Goal: Task Accomplishment & Management: Manage account settings

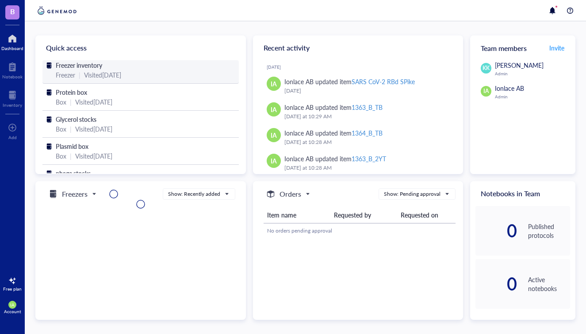
click at [85, 71] on div "Visited [DATE]" at bounding box center [102, 75] width 37 height 10
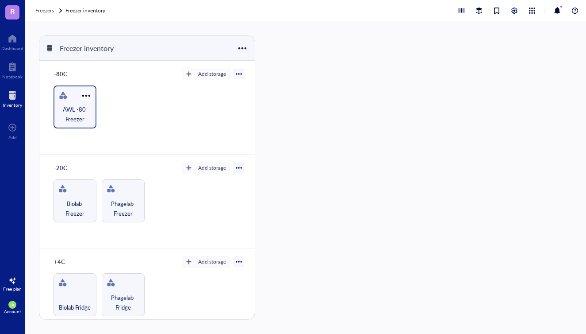
click at [67, 94] on div at bounding box center [63, 95] width 14 height 14
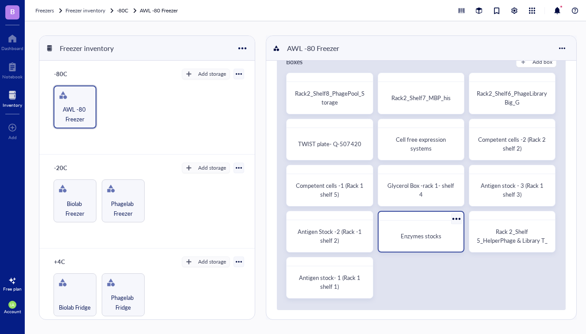
scroll to position [27, 0]
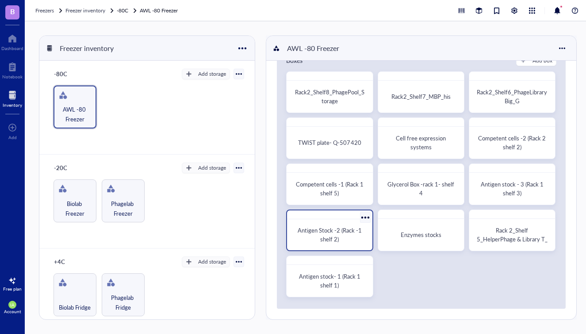
click at [336, 237] on span "Antigen Stock -2 (Rack -1 shelf 2)" at bounding box center [330, 234] width 65 height 17
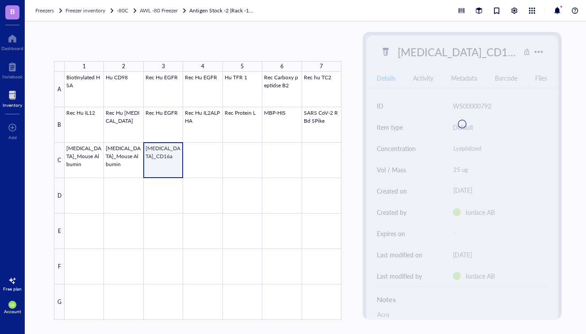
click at [161, 165] on div at bounding box center [203, 196] width 277 height 248
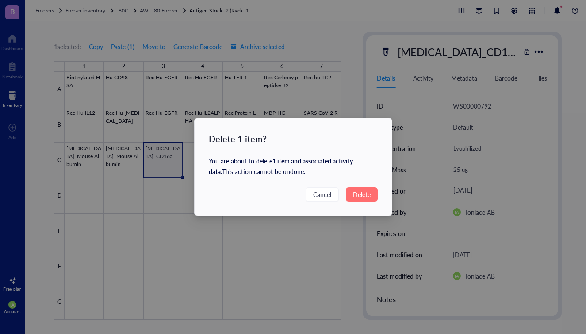
click at [363, 196] on span "Delete" at bounding box center [362, 194] width 18 height 10
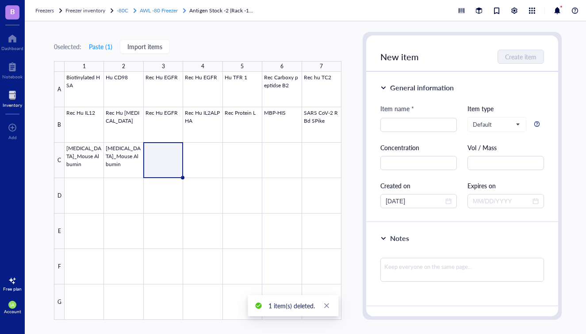
click at [172, 10] on span "AWL -80 Freezer" at bounding box center [159, 11] width 38 height 8
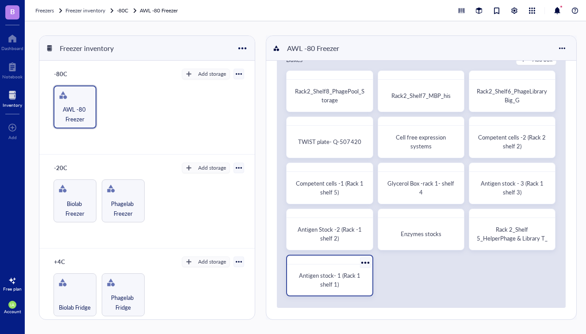
scroll to position [32, 0]
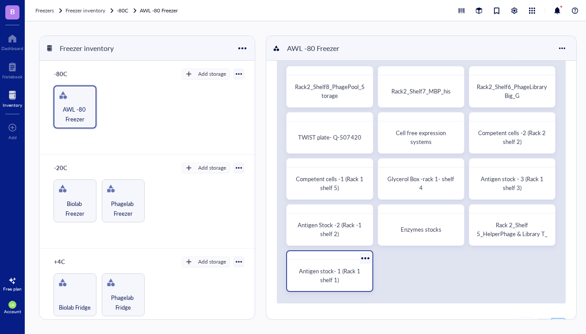
click at [324, 280] on span "Antigen stock- 1 (Rack 1 shelf 1)" at bounding box center [330, 274] width 63 height 17
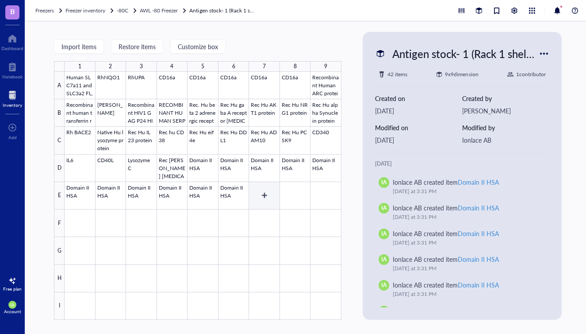
click at [266, 197] on div at bounding box center [203, 196] width 277 height 248
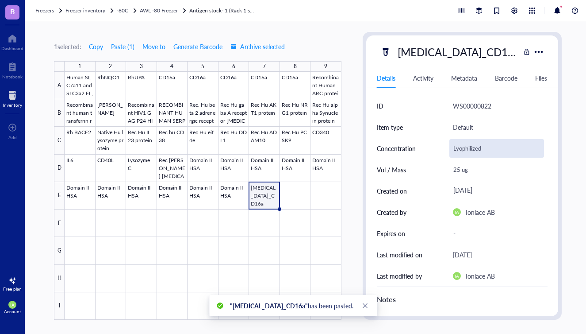
click at [474, 154] on div "Lyophilized" at bounding box center [496, 148] width 95 height 19
drag, startPoint x: 493, startPoint y: 149, endPoint x: 403, endPoint y: 149, distance: 90.3
click at [403, 149] on div "Concentration Lyophilized" at bounding box center [462, 148] width 171 height 21
type input "0.1 mg/mL"
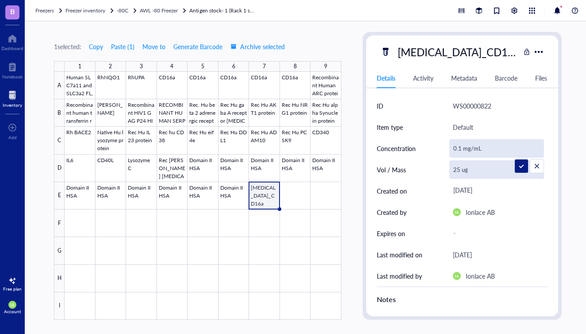
click at [475, 171] on div "25 ug" at bounding box center [496, 169] width 95 height 19
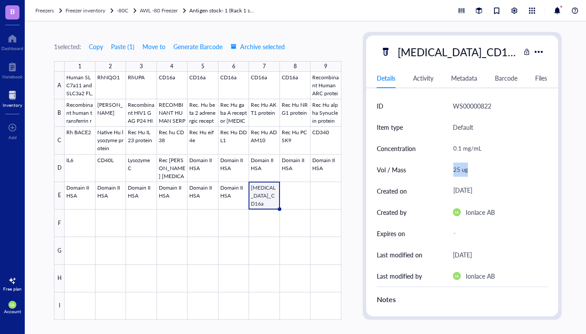
drag, startPoint x: 495, startPoint y: 176, endPoint x: 431, endPoint y: 177, distance: 64.2
click at [431, 176] on div "Vol / Mass 25 ug" at bounding box center [462, 169] width 171 height 21
click at [467, 175] on div "25 ug" at bounding box center [496, 169] width 95 height 19
type input "2"
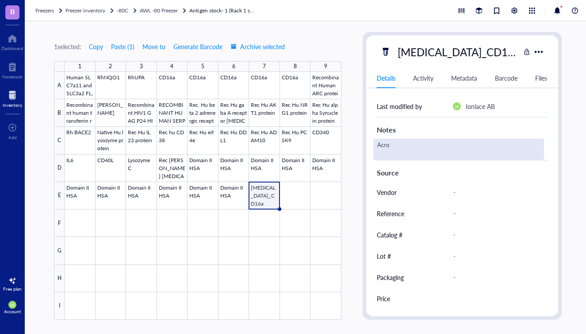
scroll to position [133, 0]
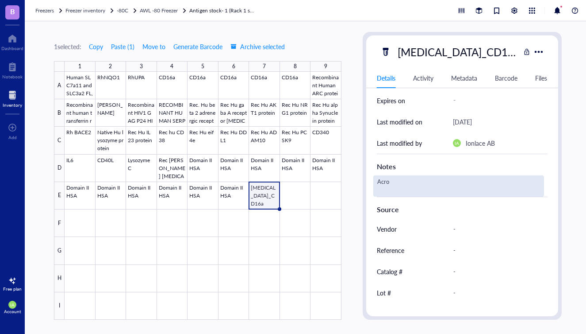
click at [405, 180] on div "Acro" at bounding box center [458, 185] width 171 height 21
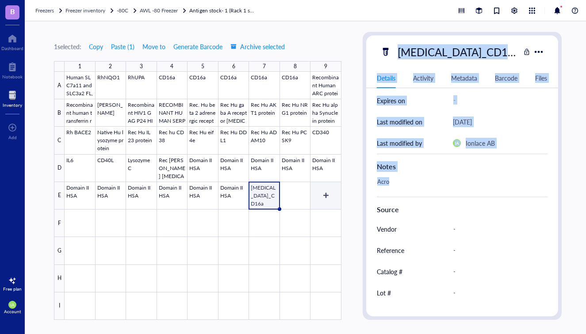
drag, startPoint x: 364, startPoint y: 185, endPoint x: 339, endPoint y: 185, distance: 25.2
click at [339, 185] on div "1 selected: Copy Paste ( 1 ) Move to Generate Barcode Archive selected 1 2 3 4 …" at bounding box center [308, 177] width 566 height 312
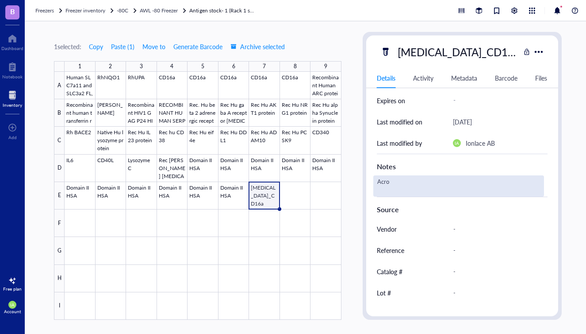
click at [414, 184] on div "Acro" at bounding box center [458, 185] width 171 height 21
click at [378, 183] on textarea "Acro" at bounding box center [406, 185] width 64 height 19
click at [408, 185] on textarea "From Acro" at bounding box center [414, 185] width 81 height 19
type textarea "From Acrobiosystem, dissolved in PBS buffer. Volume 60 uL"
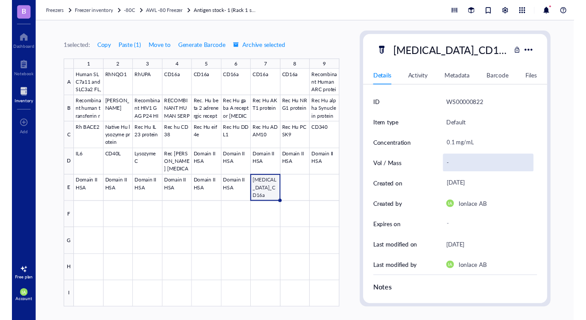
scroll to position [0, 0]
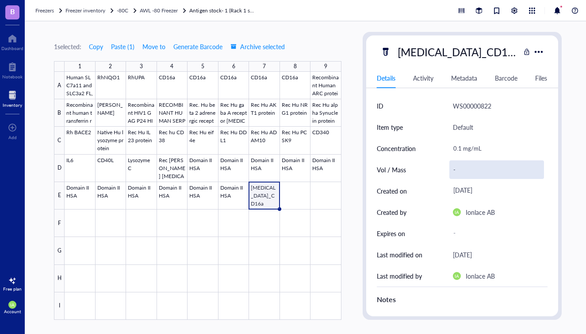
click at [460, 171] on div "-" at bounding box center [496, 169] width 95 height 19
type input "60 uL"
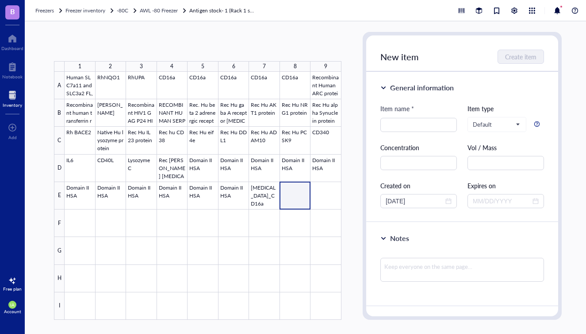
click at [285, 199] on div at bounding box center [203, 196] width 277 height 248
click at [326, 191] on div at bounding box center [203, 196] width 277 height 248
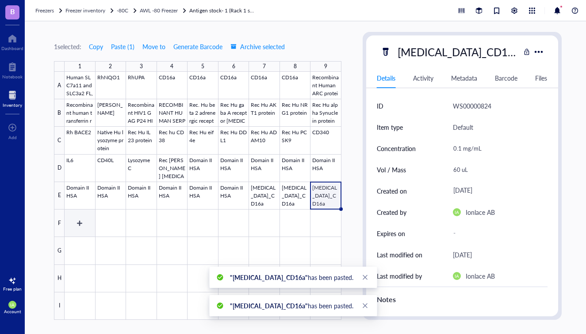
click at [76, 220] on div at bounding box center [203, 196] width 277 height 248
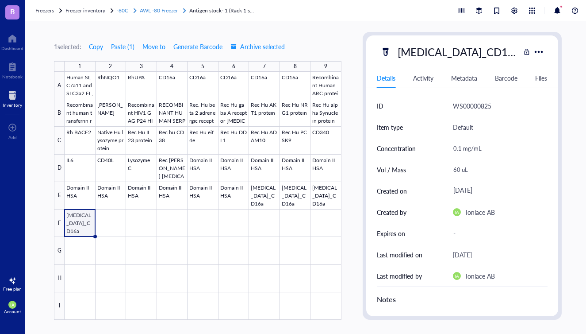
click at [122, 7] on span "-80C" at bounding box center [123, 11] width 12 height 8
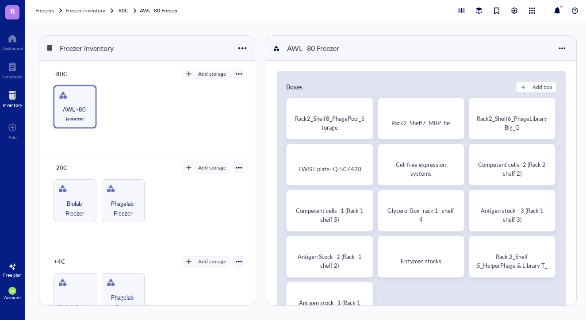
click at [219, 19] on div "Freezers Freezer inventory -80C AWL -80 Freezer" at bounding box center [308, 10] width 566 height 21
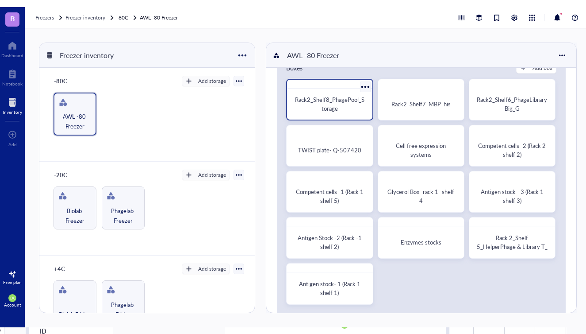
scroll to position [24, 0]
